Goal: Find specific page/section: Find specific page/section

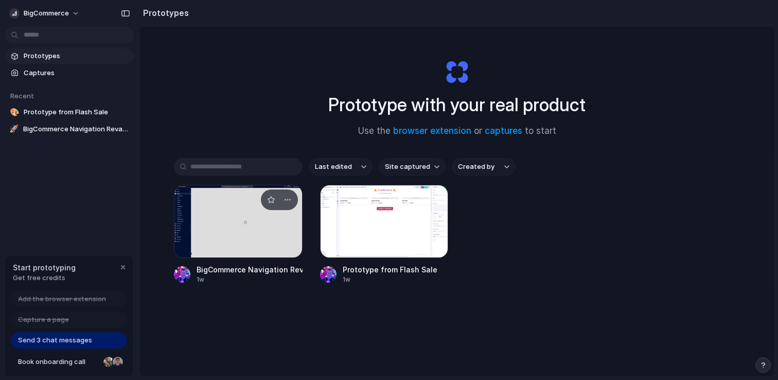
click at [242, 208] on div at bounding box center [238, 221] width 129 height 73
click at [73, 340] on span "Send 3 chat messages" at bounding box center [55, 340] width 74 height 10
click at [75, 321] on div "Capture a page" at bounding box center [69, 319] width 116 height 16
